Goal: Transaction & Acquisition: Purchase product/service

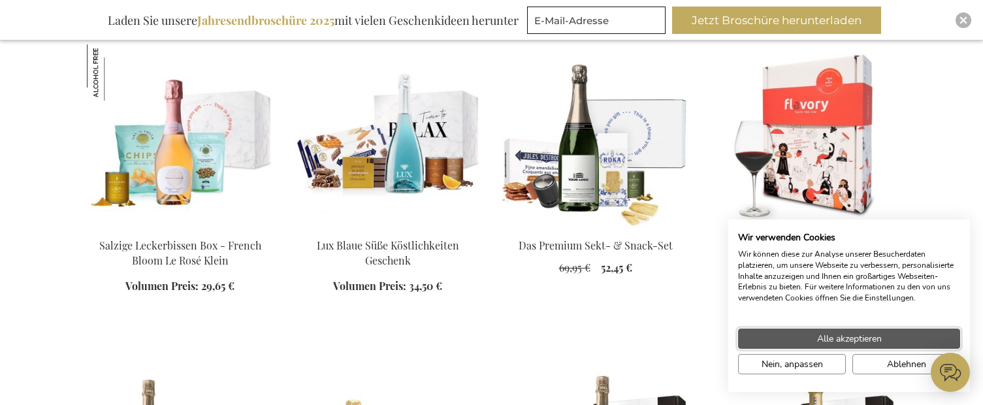
click at [855, 338] on span "Alle akzeptieren" at bounding box center [849, 339] width 65 height 14
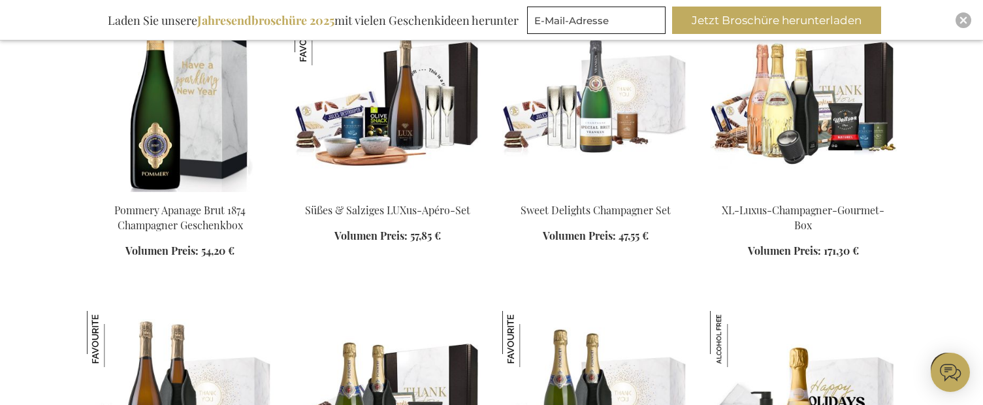
scroll to position [1437, 0]
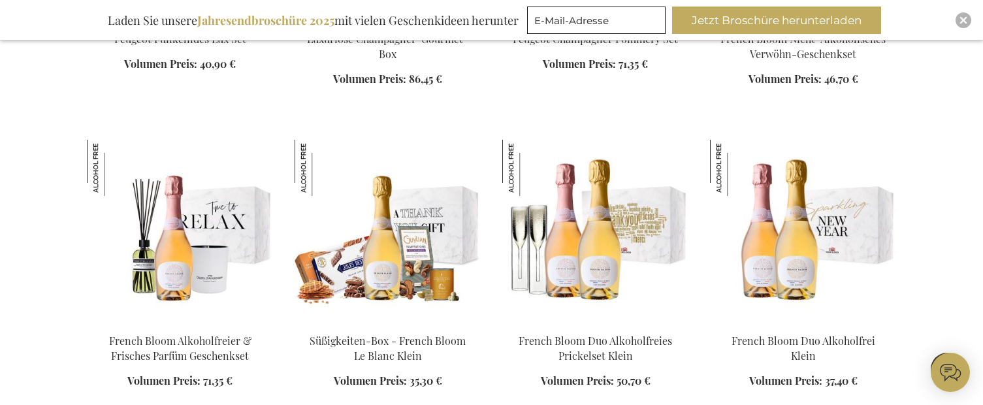
scroll to position [1698, 0]
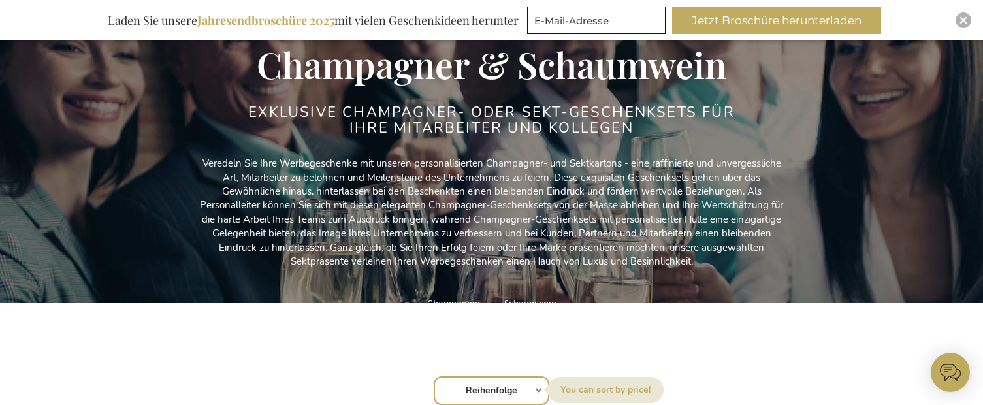
scroll to position [327, 0]
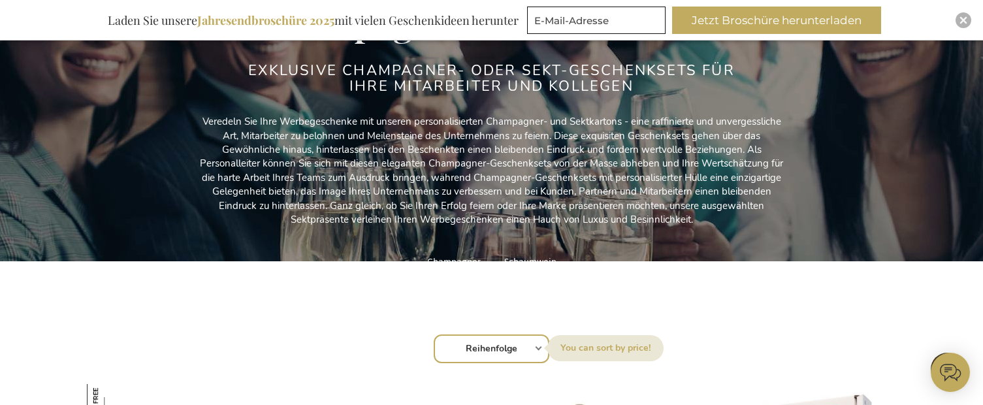
scroll to position [0, 0]
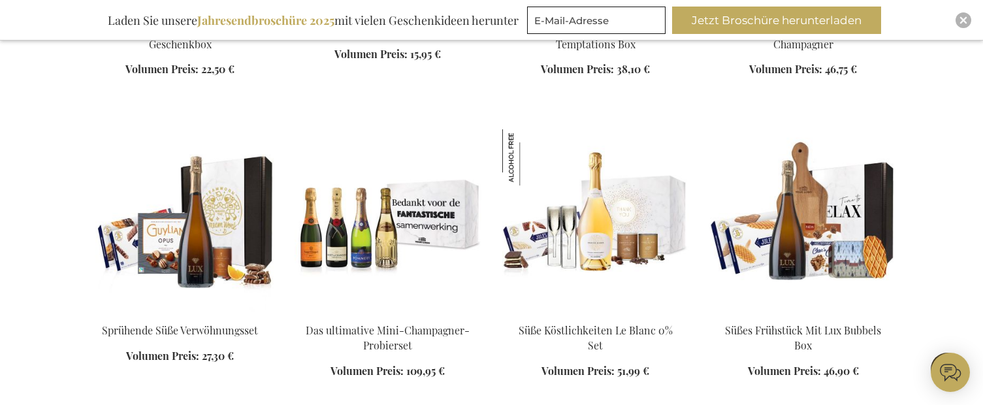
scroll to position [2286, 0]
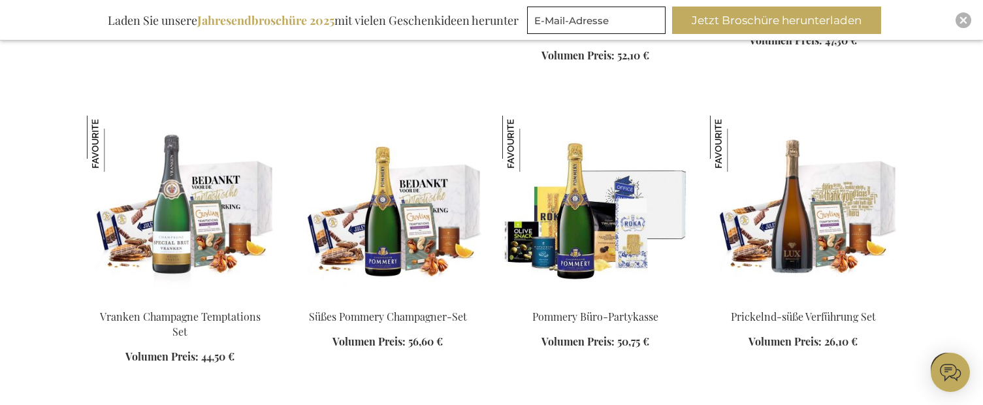
scroll to position [3200, 0]
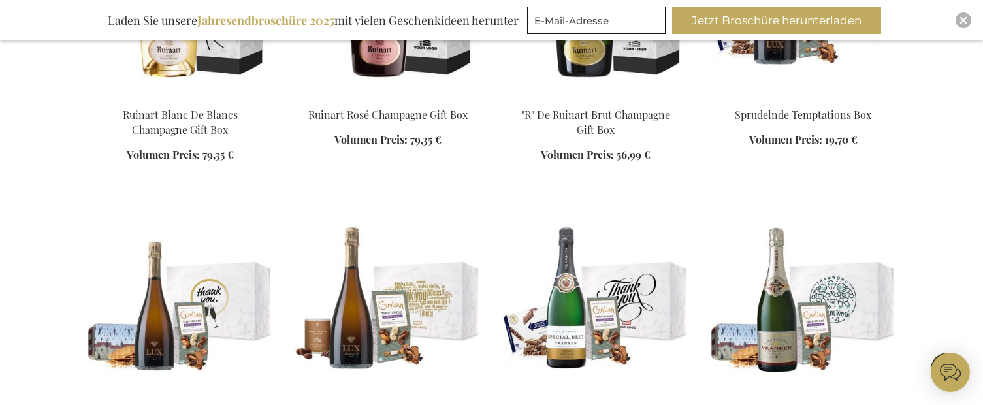
scroll to position [3723, 0]
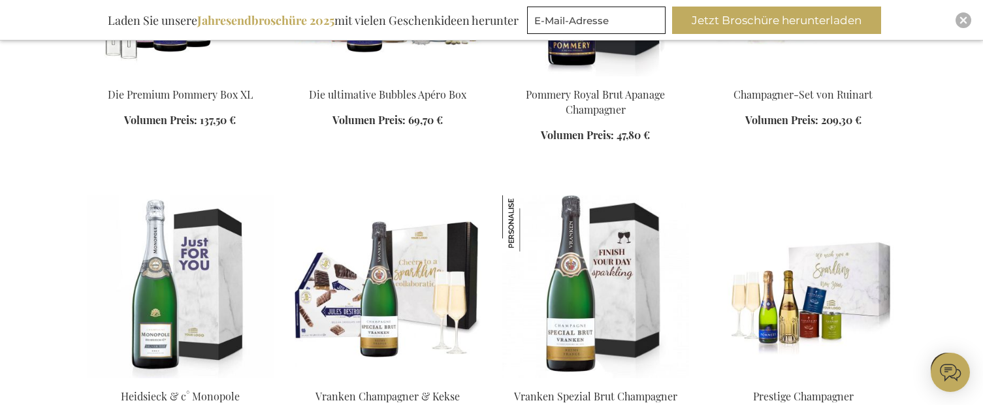
scroll to position [4637, 0]
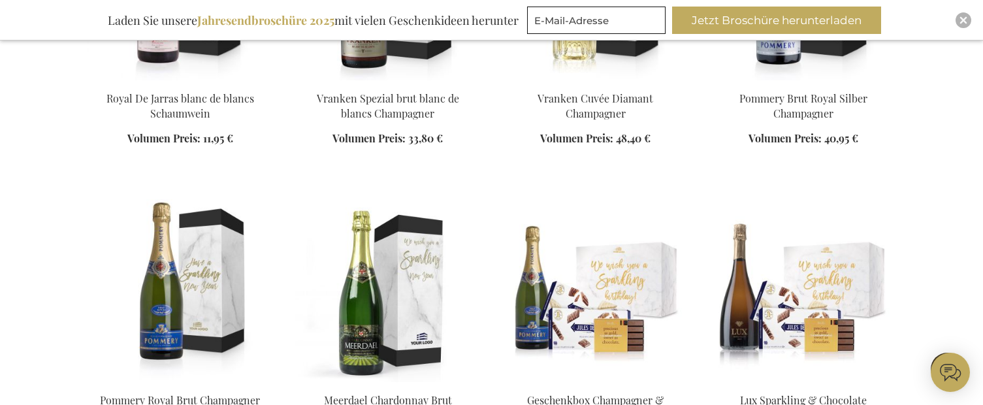
scroll to position [5616, 0]
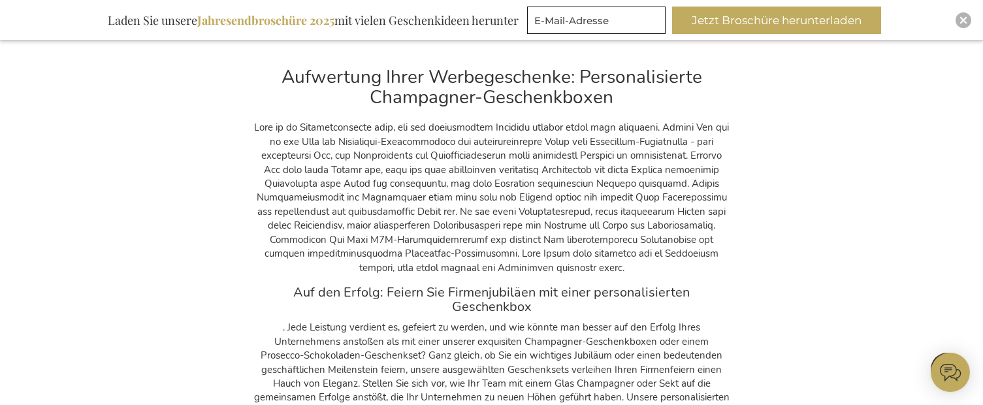
scroll to position [6269, 0]
